Goal: Task Accomplishment & Management: Complete application form

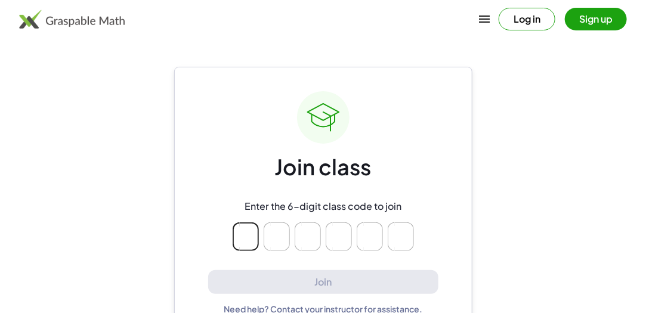
type input "*"
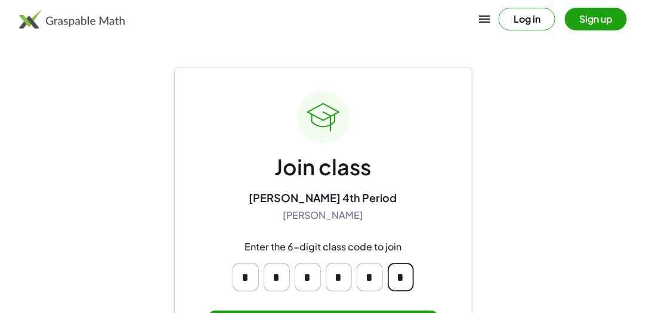
scroll to position [66, 0]
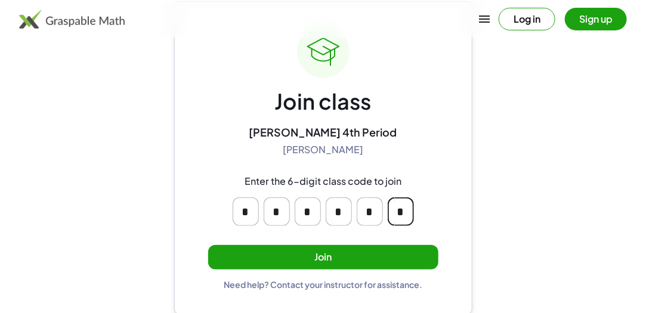
type input "*"
click at [351, 255] on button "Join" at bounding box center [323, 257] width 230 height 24
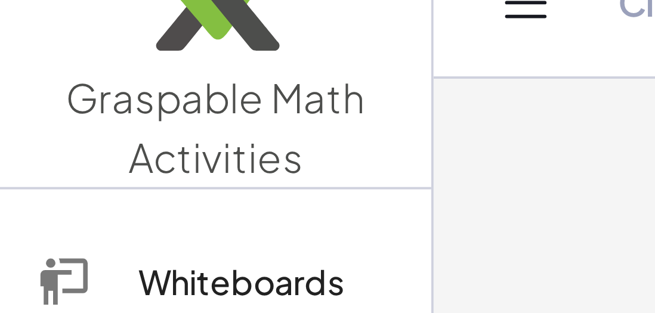
click at [8, 54] on link "Graspable Math Activities" at bounding box center [56, 33] width 112 height 67
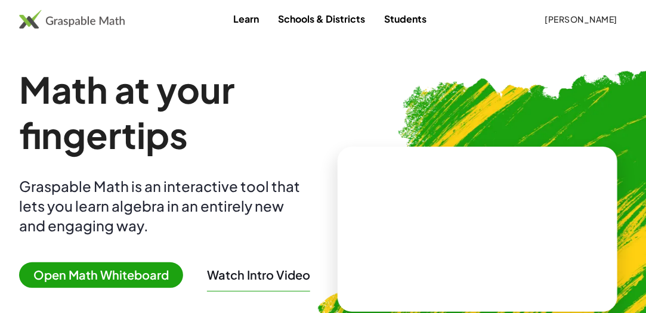
scroll to position [14, 0]
